Goal: Information Seeking & Learning: Check status

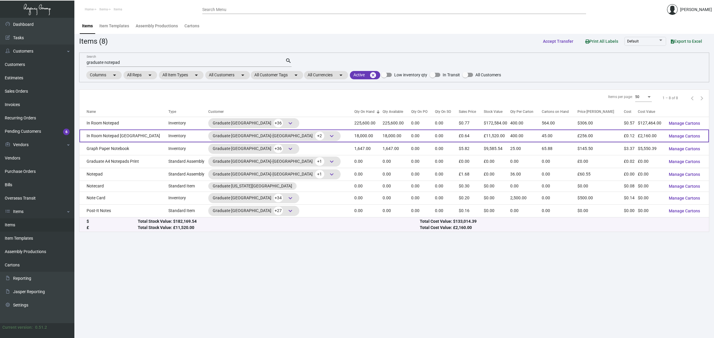
click at [382, 139] on td "18,000.00" at bounding box center [396, 136] width 29 height 13
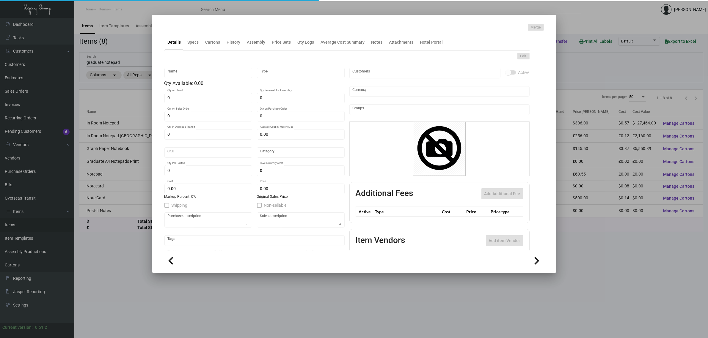
type input "In Room Notepad [GEOGRAPHIC_DATA]"
type input "Inventory"
type input "18,000"
type input "£ 0.00"
type input "Overseas"
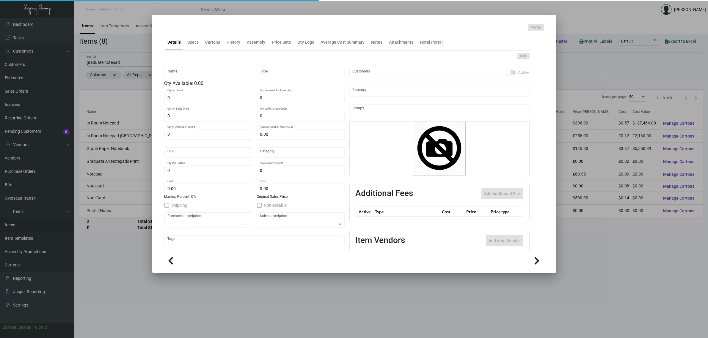
type input "400"
type input "£ 0.12"
type input "£ 0.64"
checkbox input "true"
type input "United Kingdom Pound £"
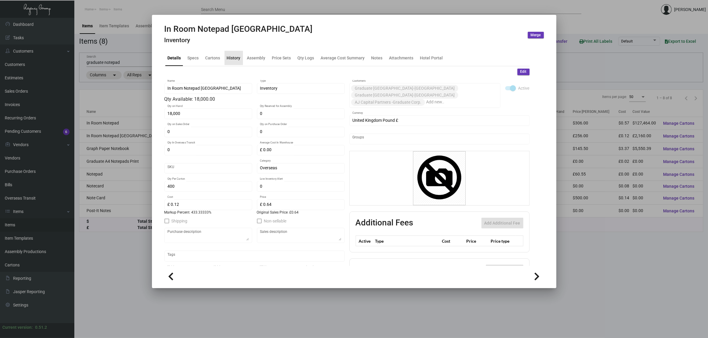
click at [239, 59] on div "History" at bounding box center [234, 58] width 14 height 6
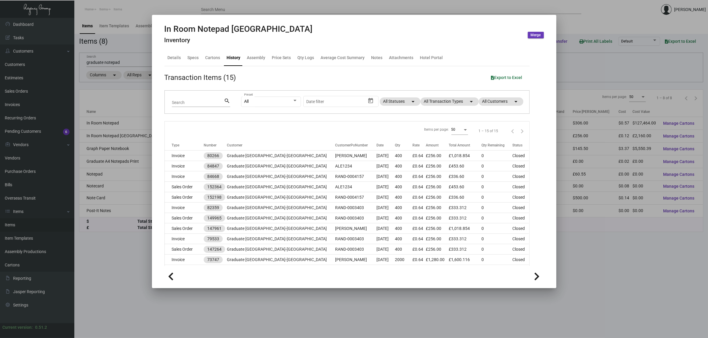
click at [119, 265] on div at bounding box center [354, 169] width 708 height 338
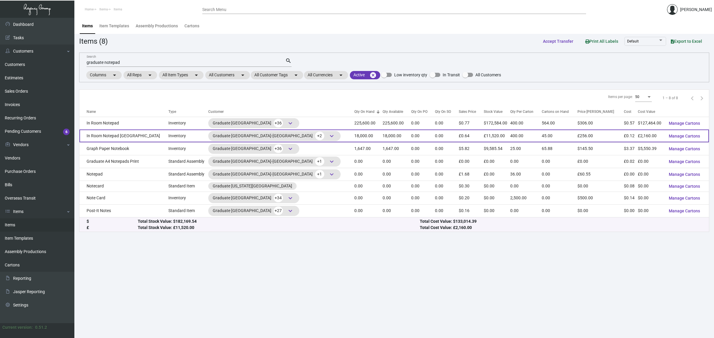
click at [135, 140] on td "In Room Notepad [GEOGRAPHIC_DATA]" at bounding box center [123, 136] width 89 height 13
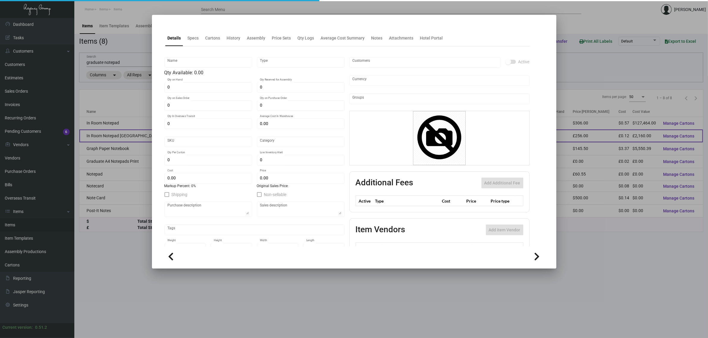
type input "In Room Notepad [GEOGRAPHIC_DATA]"
type input "Inventory"
type input "18,000"
type input "£ 0.00"
type input "Overseas"
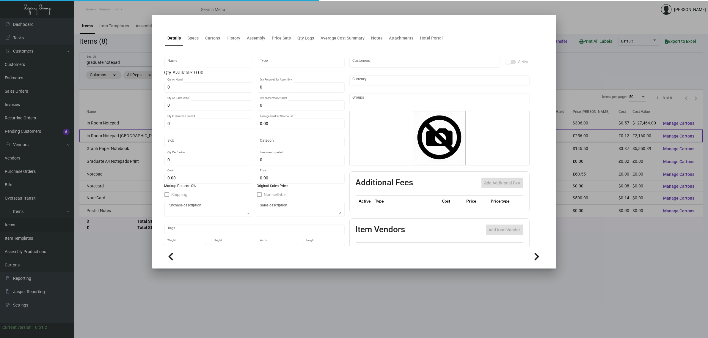
type input "400"
type input "£ 0.12"
type input "£ 0.64"
checkbox input "true"
type input "United Kingdom Pound £"
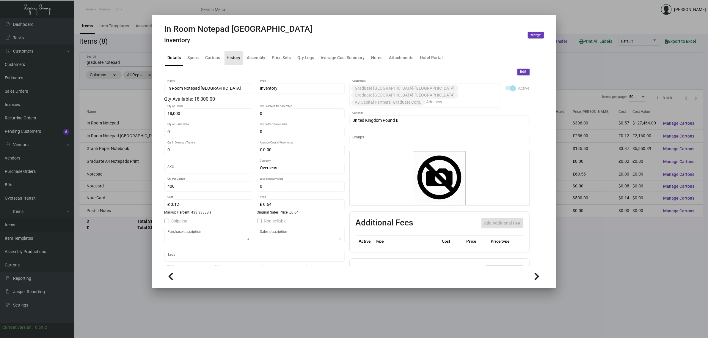
click at [237, 57] on div "History" at bounding box center [234, 58] width 14 height 6
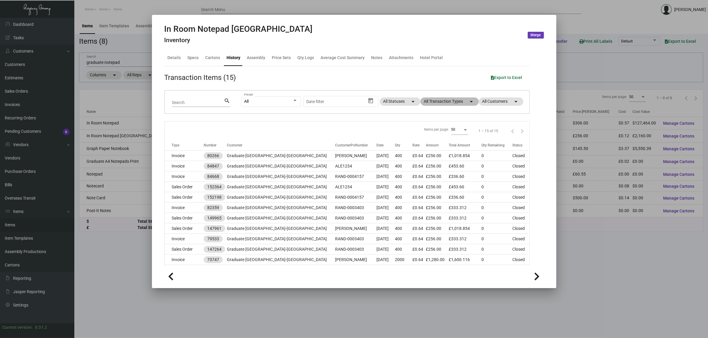
click at [440, 98] on mat-chip "All Transaction Types arrow_drop_down" at bounding box center [449, 102] width 58 height 8
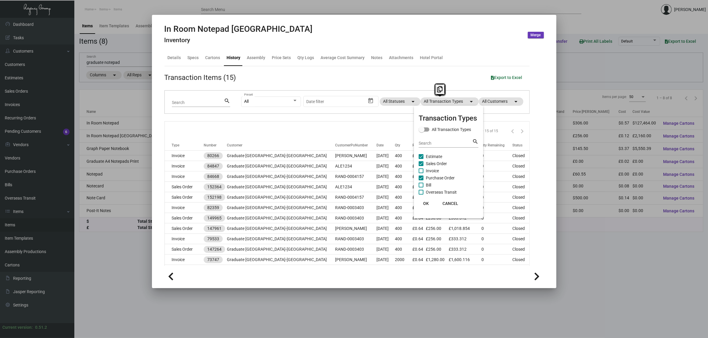
click at [436, 161] on span "Sales Order" at bounding box center [436, 163] width 21 height 7
click at [421, 166] on input "Sales Order" at bounding box center [421, 166] width 0 height 0
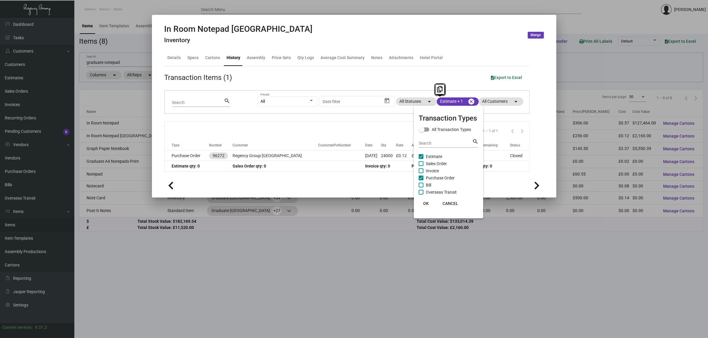
click at [436, 161] on span "Sales Order" at bounding box center [436, 163] width 21 height 7
click at [421, 166] on input "Sales Order" at bounding box center [421, 166] width 0 height 0
checkbox input "true"
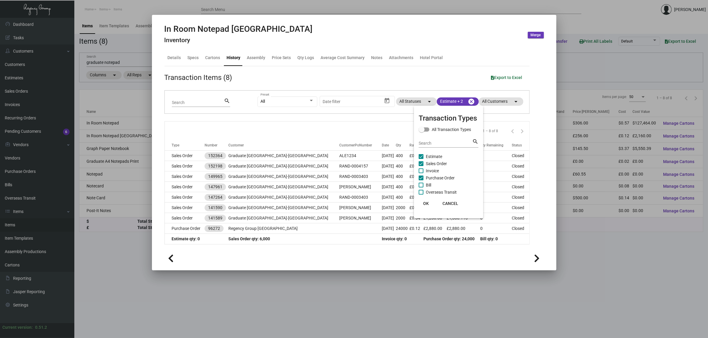
click at [346, 133] on div at bounding box center [354, 169] width 708 height 338
click at [289, 124] on div "Items per page: 50 1 – 8 of 8" at bounding box center [347, 131] width 365 height 18
click at [289, 123] on div "Items per page: 50 1 – 8 of 8" at bounding box center [347, 131] width 365 height 18
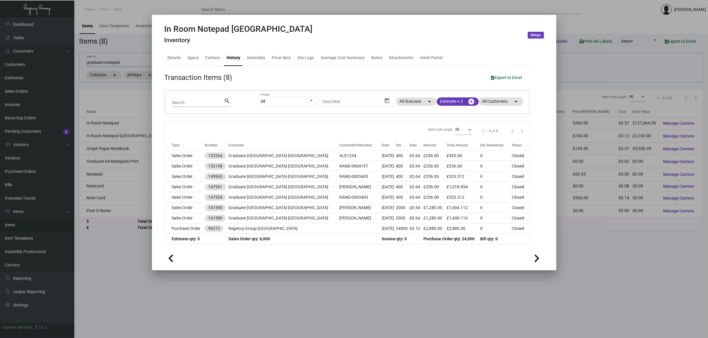
click at [289, 123] on div "Items per page: 50 1 – 8 of 8" at bounding box center [347, 131] width 365 height 18
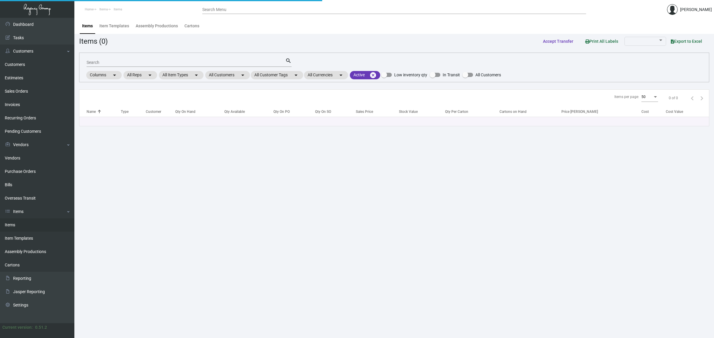
click at [150, 60] on input "Search" at bounding box center [186, 62] width 199 height 5
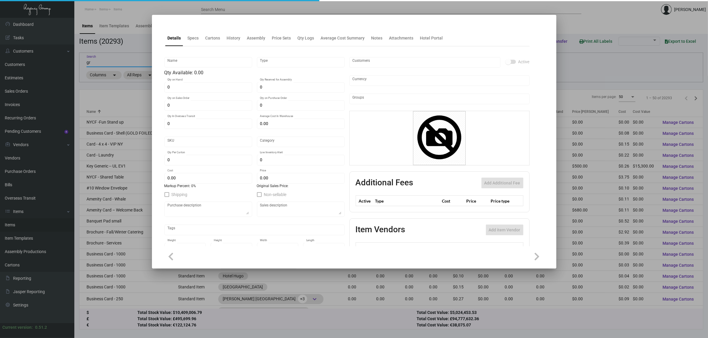
type input "gr"
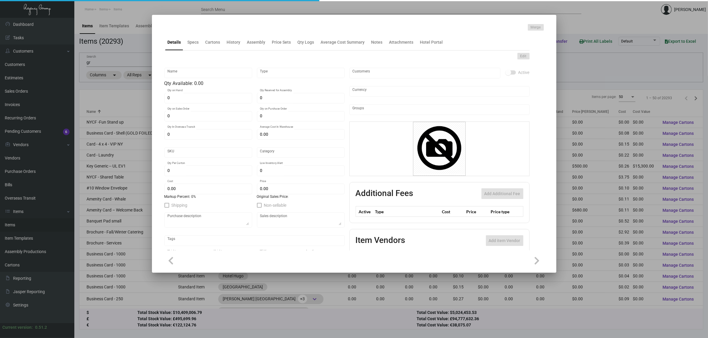
type input "In Room Notepad [GEOGRAPHIC_DATA]"
type input "Inventory"
type input "18,000"
type input "£ 0.00"
type input "Overseas"
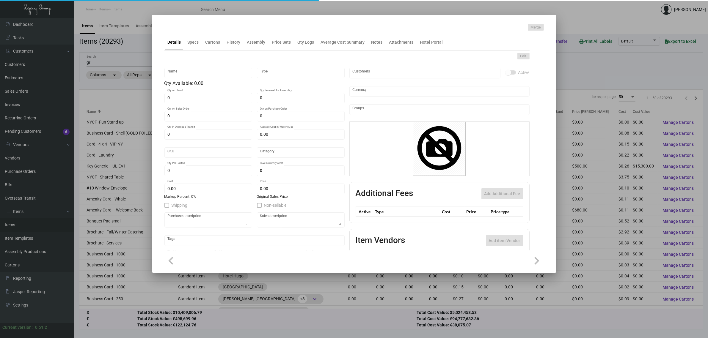
type input "400"
type input "£ 0.12"
type input "£ 0.64"
checkbox input "true"
type input "United Kingdom Pound £"
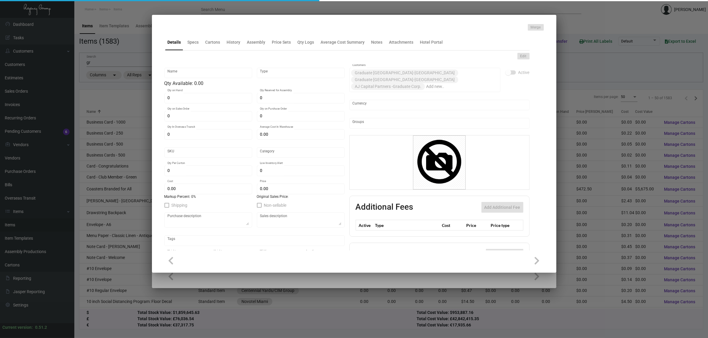
type input "In Room Notepad [GEOGRAPHIC_DATA]"
type input "Inventory"
type input "18,000"
type input "£ 0.00"
type input "Overseas"
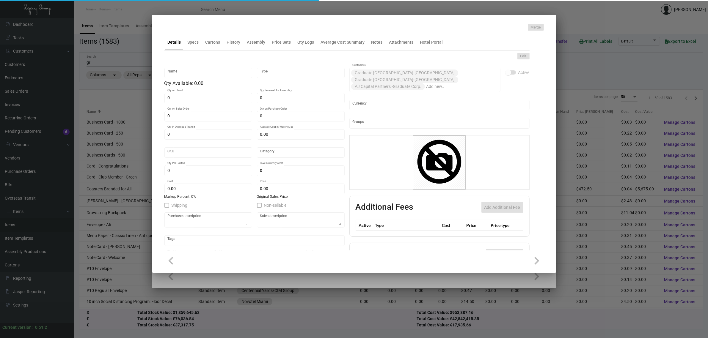
type input "400"
type input "£ 0.12"
type input "£ 0.64"
checkbox input "true"
type input "United Kingdom Pound £"
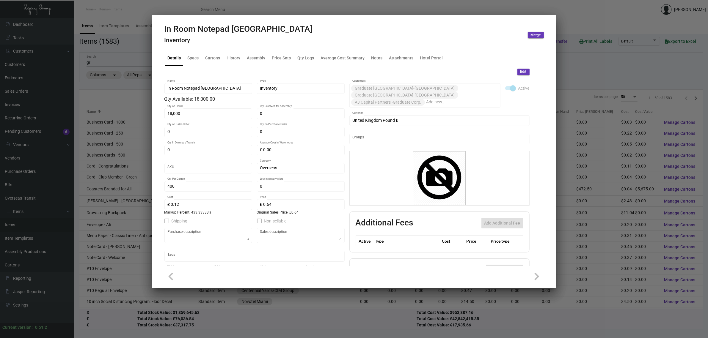
click at [134, 59] on div at bounding box center [354, 169] width 708 height 338
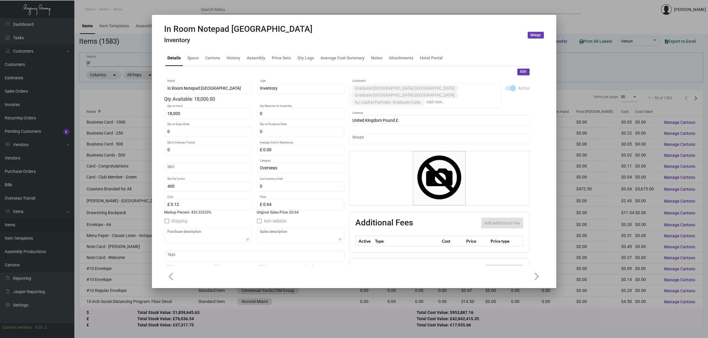
click at [128, 62] on div at bounding box center [354, 169] width 708 height 338
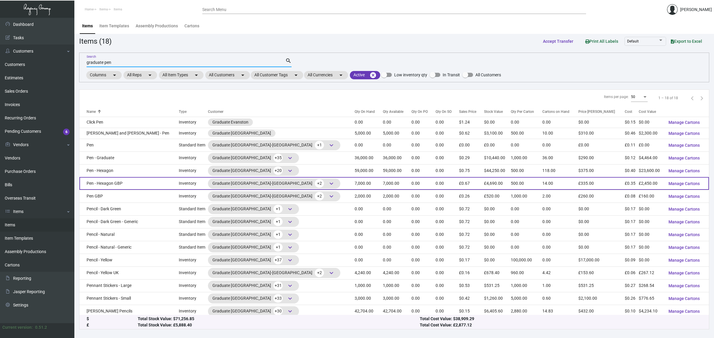
type input "graduate pen"
click at [135, 185] on td "Pen - Hexagon GBP" at bounding box center [128, 183] width 99 height 13
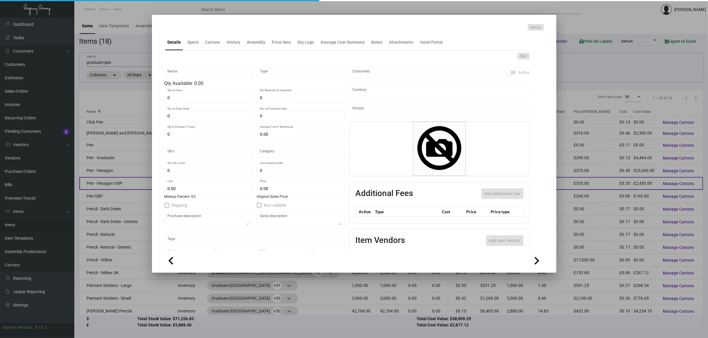
type input "Pen - Hexagon GBP"
type input "Inventory"
type input "7,000"
type input "£ 0.00"
type input "Overseas"
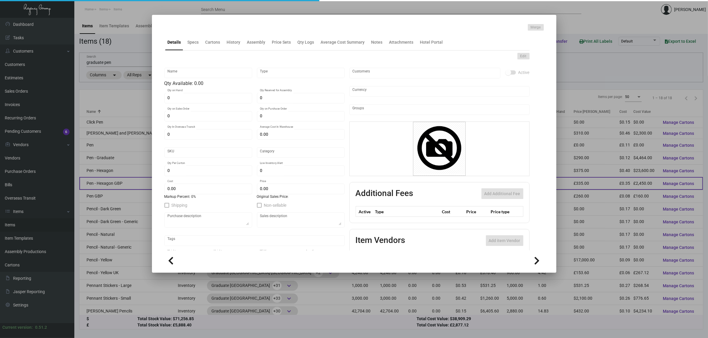
type input "500"
type input "£ 0.35"
type input "£ 0.67"
checkbox input "true"
type input "United Kingdom Pound £"
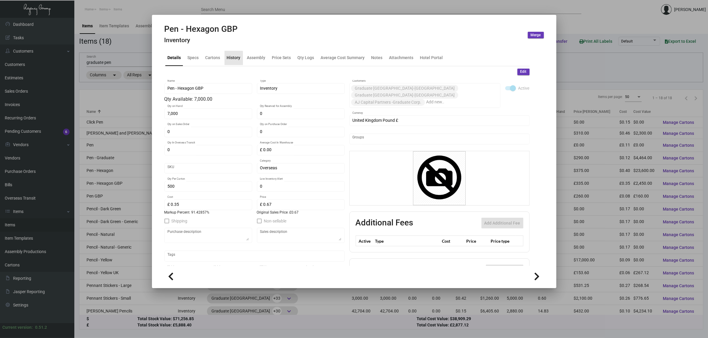
click at [232, 60] on div "History" at bounding box center [234, 58] width 14 height 6
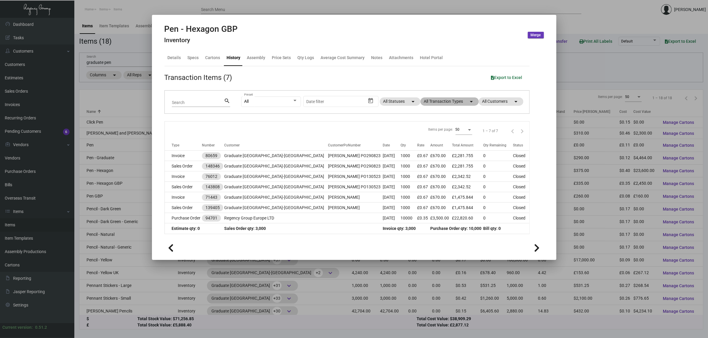
click at [437, 100] on mat-chip "All Transaction Types arrow_drop_down" at bounding box center [449, 102] width 58 height 8
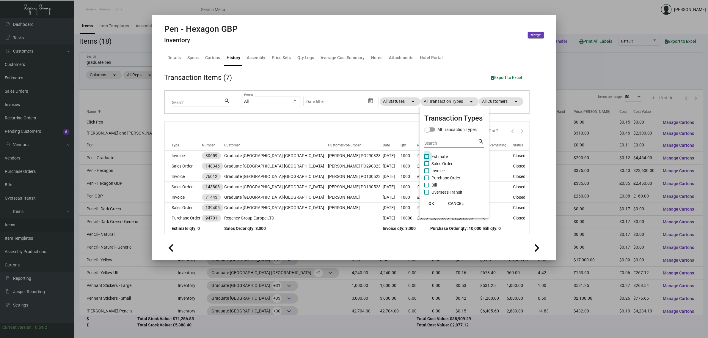
click at [434, 156] on span "Estimate" at bounding box center [439, 156] width 16 height 7
click at [427, 159] on input "Estimate" at bounding box center [426, 159] width 0 height 0
checkbox input "true"
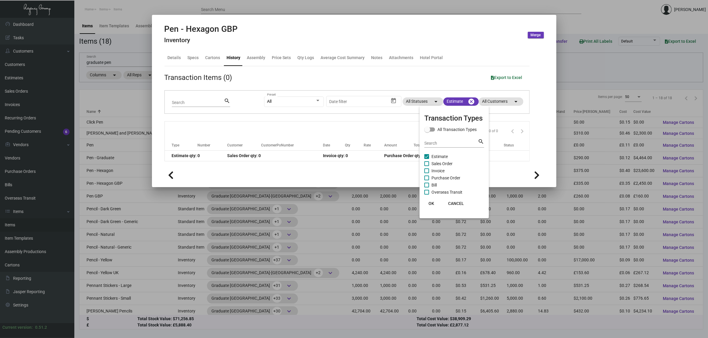
click at [438, 163] on span "Sales Order" at bounding box center [441, 163] width 21 height 7
click at [427, 166] on input "Sales Order" at bounding box center [426, 166] width 0 height 0
checkbox input "true"
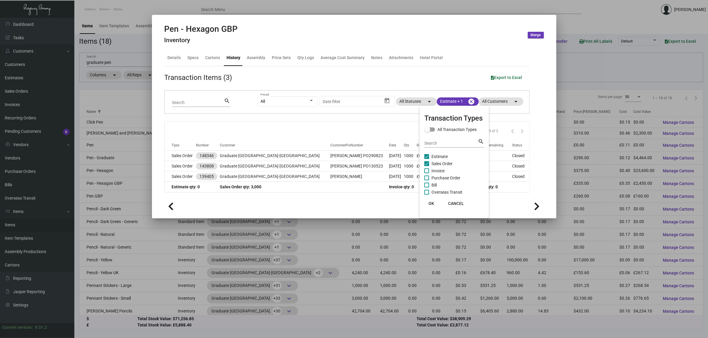
click at [442, 178] on span "Purchase Order" at bounding box center [445, 178] width 29 height 7
click at [427, 181] on input "Purchase Order" at bounding box center [426, 181] width 0 height 0
checkbox input "true"
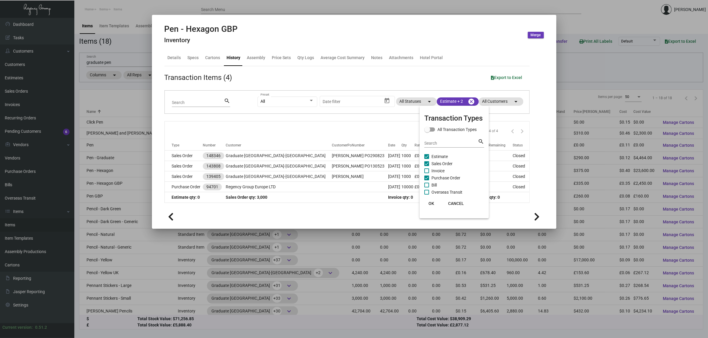
click at [321, 131] on div at bounding box center [354, 169] width 708 height 338
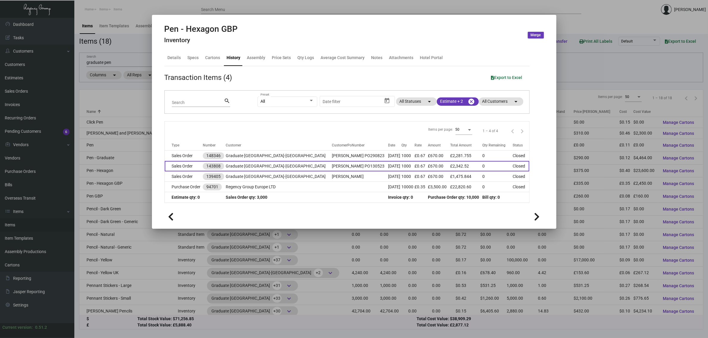
click at [332, 164] on td "[PERSON_NAME] PO130523" at bounding box center [360, 166] width 56 height 10
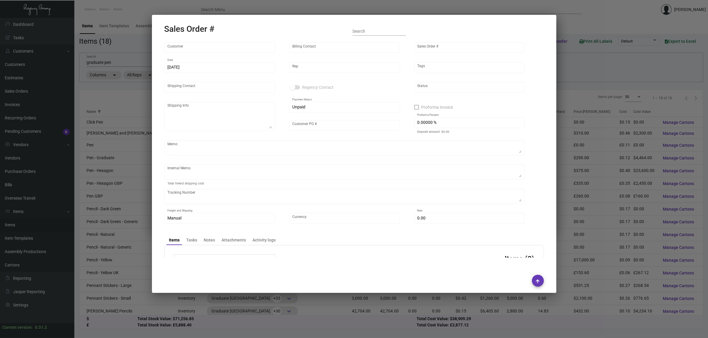
type input "Graduate [GEOGRAPHIC_DATA]-[GEOGRAPHIC_DATA]"
type input "[PERSON_NAME]"
type input "143808"
type input "[DATE]"
type input "[PERSON_NAME]"
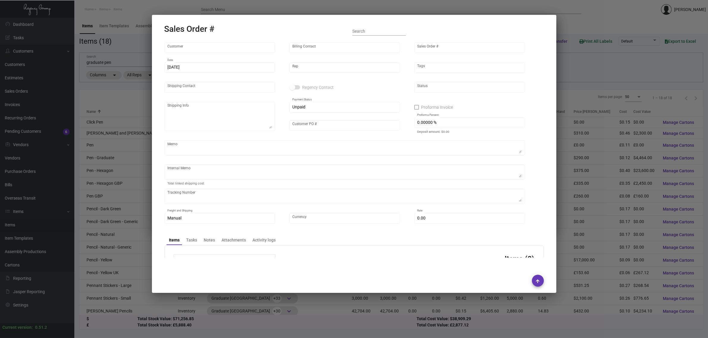
type input "[PERSON_NAME]"
type textarea "Graduate [GEOGRAPHIC_DATA]-[GEOGRAPHIC_DATA] - [PERSON_NAME] Graduate [STREET_A…"
type input "[PERSON_NAME] PO130523"
type textarea "DPD 31.55"
type input "United Kingdom Pound £"
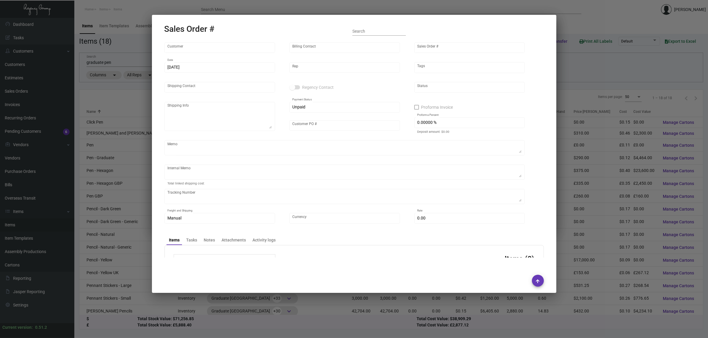
type input "8.00000 %"
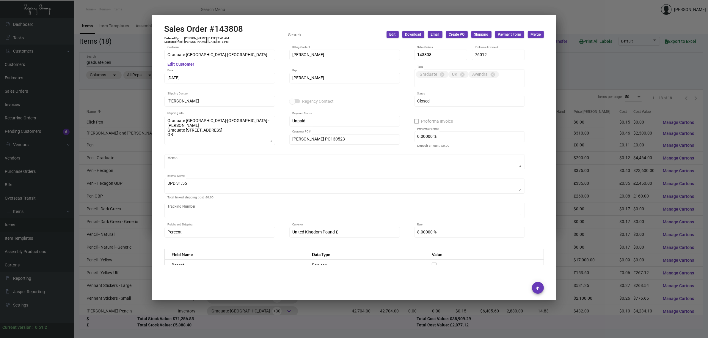
click at [127, 81] on div at bounding box center [354, 169] width 708 height 338
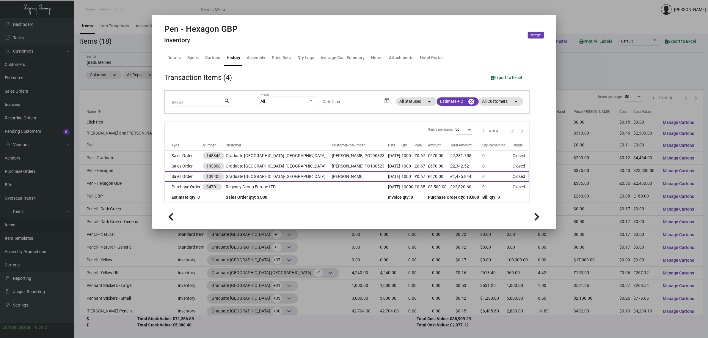
click at [332, 178] on td "[PERSON_NAME]" at bounding box center [360, 177] width 56 height 10
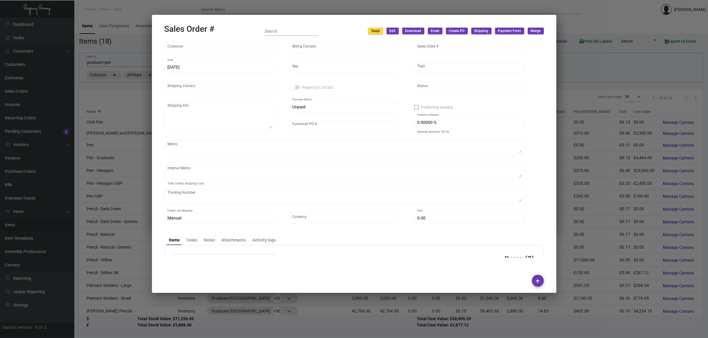
type input "Graduate [GEOGRAPHIC_DATA]-[GEOGRAPHIC_DATA]"
type input "[PERSON_NAME]"
type input "139405"
type input "[DATE]"
type input "[PERSON_NAME]"
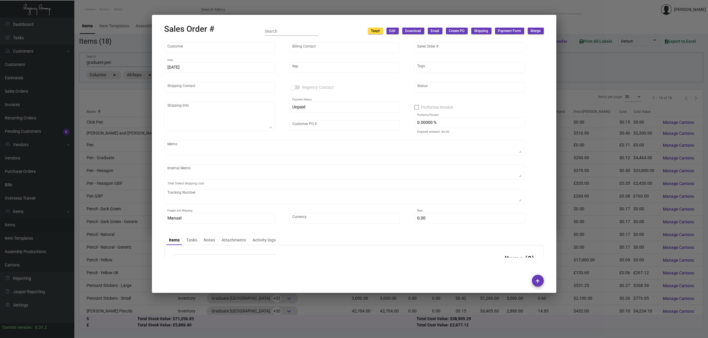
type input "[PERSON_NAME]"
type textarea "Graduate [GEOGRAPHIC_DATA]-[GEOGRAPHIC_DATA] - [PERSON_NAME] Place / [GEOGRAPHI…"
type input "[PERSON_NAME]"
type textarea "DHL Cost £ 13.10"
type textarea "DHL Tracking# 60120139981317"
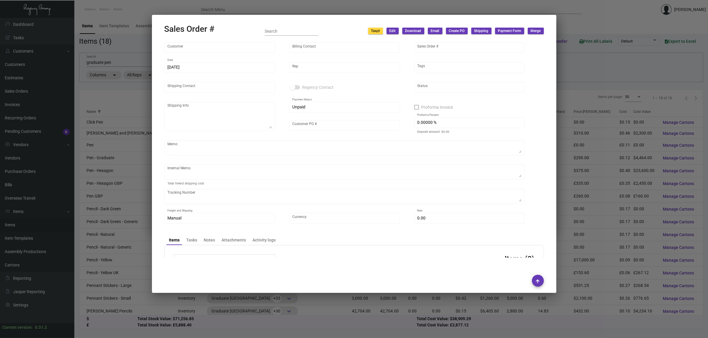
type input "United Kingdom Pound £"
type input "£ 39.87"
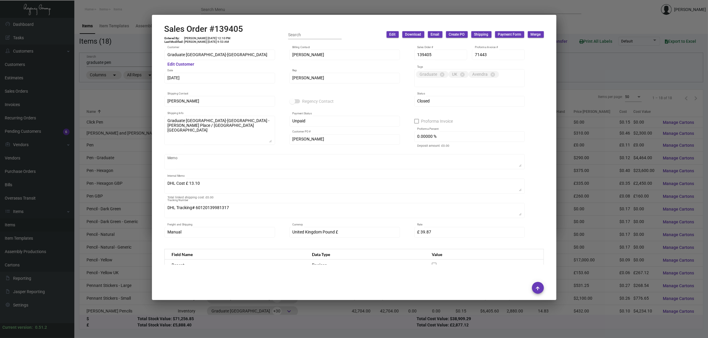
click at [98, 105] on div at bounding box center [354, 169] width 708 height 338
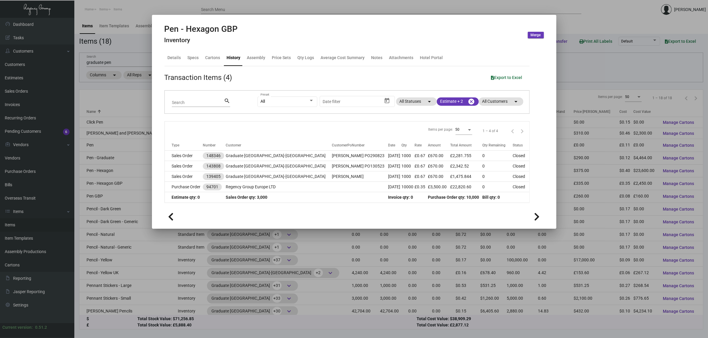
click at [592, 70] on div at bounding box center [354, 169] width 708 height 338
